Goal: Task Accomplishment & Management: Use online tool/utility

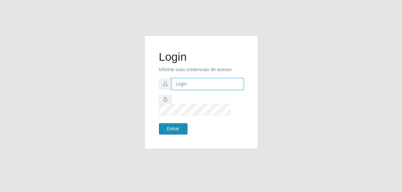
type input "gyovana@bemais"
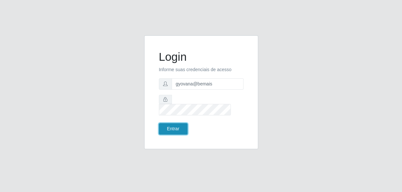
click at [175, 123] on button "Entrar" at bounding box center [173, 128] width 29 height 11
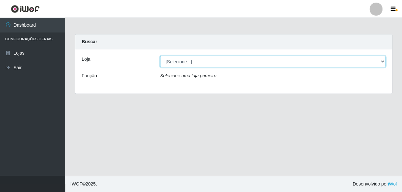
click at [384, 62] on select "[Selecione...] [PERSON_NAME]" at bounding box center [272, 61] width 225 height 11
select select "230"
click at [160, 56] on select "[Selecione...] [PERSON_NAME]" at bounding box center [272, 61] width 225 height 11
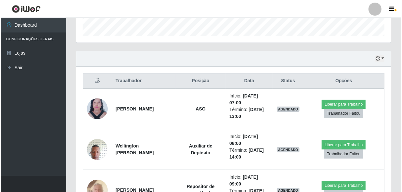
scroll to position [207, 0]
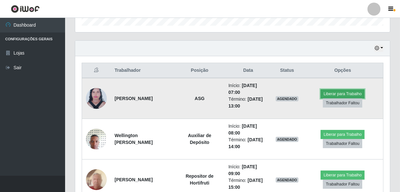
click at [355, 91] on button "Liberar para Trabalho" at bounding box center [343, 94] width 44 height 9
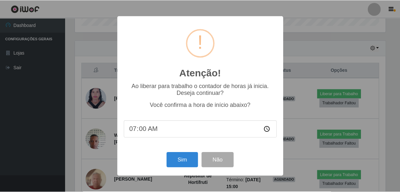
scroll to position [135, 312]
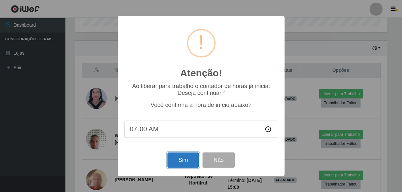
click at [182, 163] on button "Sim" at bounding box center [183, 160] width 32 height 15
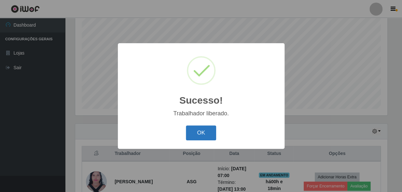
click at [199, 134] on button "OK" at bounding box center [201, 133] width 30 height 15
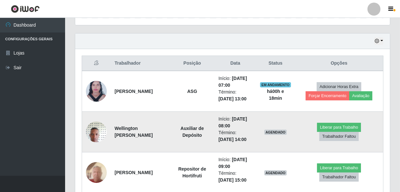
scroll to position [212, 0]
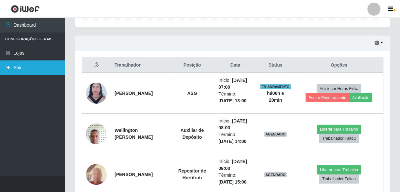
click at [10, 62] on link "Sair" at bounding box center [32, 68] width 65 height 15
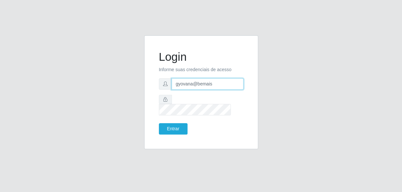
click at [197, 90] on input "gyovana@bemais" at bounding box center [208, 83] width 72 height 11
drag, startPoint x: 216, startPoint y: 87, endPoint x: 149, endPoint y: 91, distance: 66.6
click at [149, 91] on div "Login Informe suas credenciais de acesso gyovana@bemais Entrar" at bounding box center [201, 92] width 114 height 114
type input "[PERSON_NAME]"
click at [185, 97] on form "Login Informe suas credenciais de acesso [PERSON_NAME] Entrar" at bounding box center [201, 92] width 85 height 85
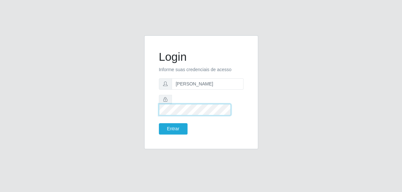
click at [167, 107] on div at bounding box center [201, 105] width 85 height 21
click at [159, 123] on button "Entrar" at bounding box center [173, 128] width 29 height 11
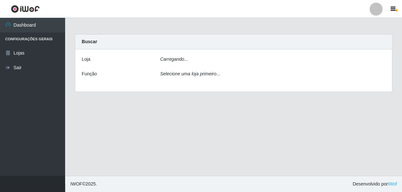
click at [179, 130] on main "Carregando... Buscar [PERSON_NAME]... Função Selecione uma loja primeiro..." at bounding box center [233, 97] width 337 height 158
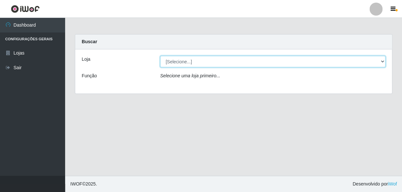
click at [195, 64] on select "[Selecione...] [PERSON_NAME]" at bounding box center [272, 61] width 225 height 11
select select "230"
click at [160, 56] on select "[Selecione...] [PERSON_NAME]" at bounding box center [272, 61] width 225 height 11
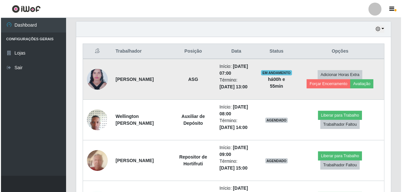
scroll to position [237, 0]
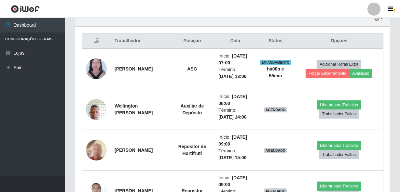
click at [170, 36] on th "Posição" at bounding box center [192, 41] width 45 height 15
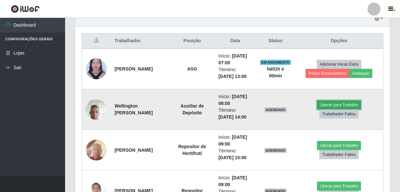
click at [327, 105] on button "Liberar para Trabalho" at bounding box center [339, 105] width 44 height 9
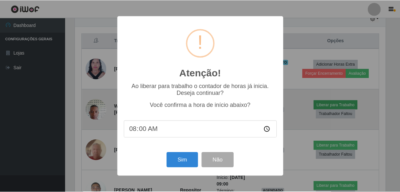
scroll to position [135, 312]
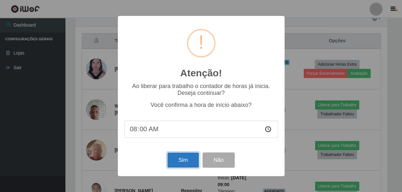
click at [173, 160] on button "Sim" at bounding box center [183, 160] width 32 height 15
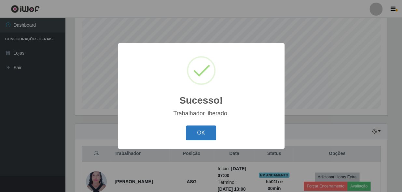
click at [197, 131] on button "OK" at bounding box center [201, 133] width 30 height 15
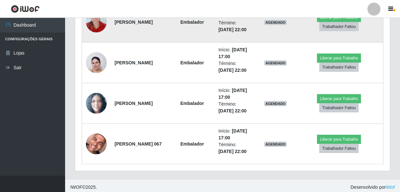
scroll to position [652, 0]
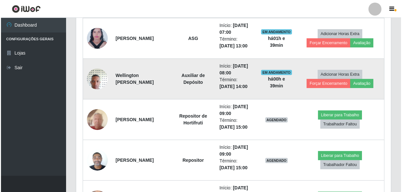
scroll to position [297, 0]
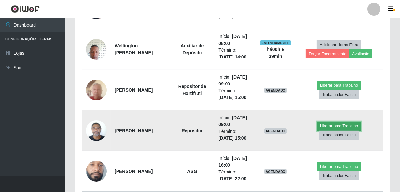
click at [327, 124] on button "Liberar para Trabalho" at bounding box center [339, 126] width 44 height 9
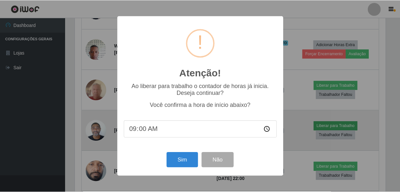
scroll to position [135, 312]
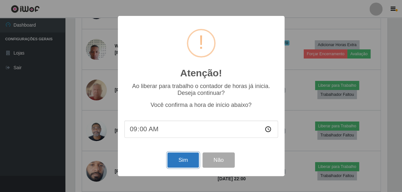
click at [190, 157] on button "Sim" at bounding box center [183, 160] width 32 height 15
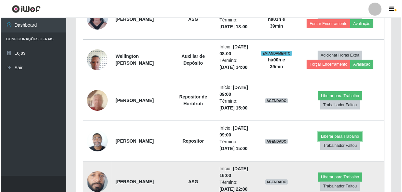
scroll to position [297, 0]
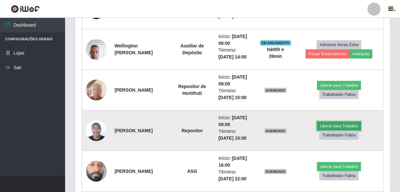
click at [343, 125] on button "Liberar para Trabalho" at bounding box center [339, 126] width 44 height 9
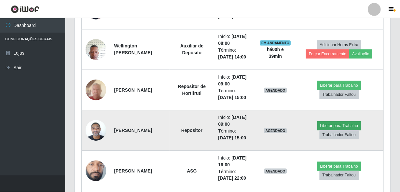
scroll to position [135, 312]
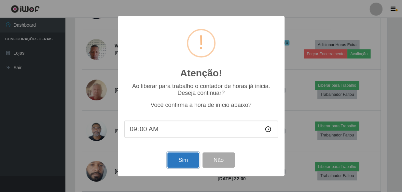
click at [181, 166] on button "Sim" at bounding box center [183, 160] width 32 height 15
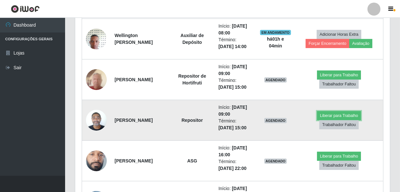
scroll to position [297, 0]
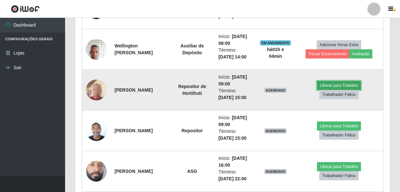
click at [334, 84] on button "Liberar para Trabalho" at bounding box center [339, 85] width 44 height 9
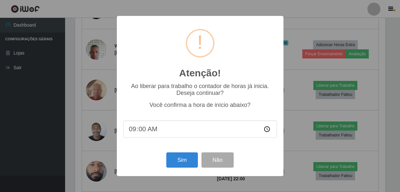
scroll to position [135, 312]
click at [192, 153] on div "Sim Não" at bounding box center [201, 160] width 154 height 19
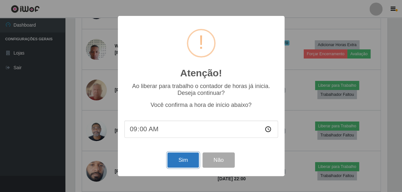
click at [191, 155] on button "Sim" at bounding box center [183, 160] width 32 height 15
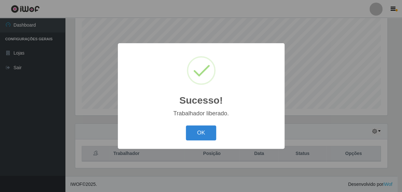
click at [186, 126] on button "OK" at bounding box center [201, 133] width 30 height 15
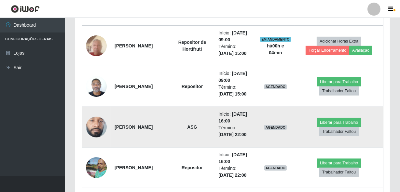
scroll to position [331, 0]
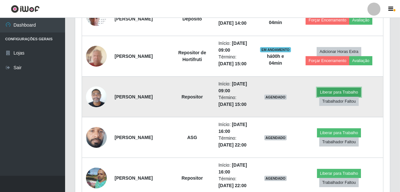
click at [327, 91] on button "Liberar para Trabalho" at bounding box center [339, 92] width 44 height 9
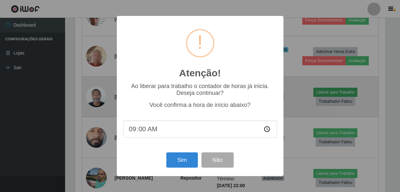
scroll to position [135, 312]
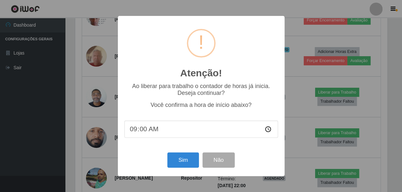
click at [176, 169] on div "Sim Não" at bounding box center [201, 160] width 154 height 19
click at [182, 164] on button "Sim" at bounding box center [183, 160] width 32 height 15
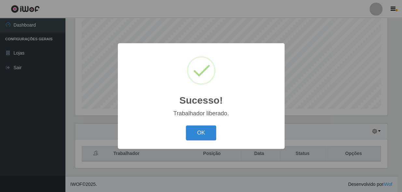
click at [186, 126] on button "OK" at bounding box center [201, 133] width 30 height 15
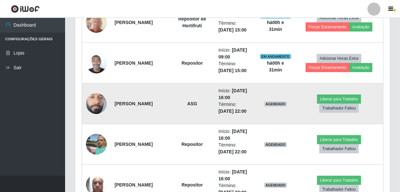
scroll to position [331, 0]
